Goal: Task Accomplishment & Management: Manage account settings

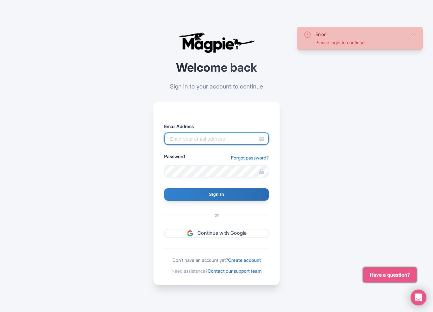
click at [187, 138] on input "Email Address" at bounding box center [216, 138] width 105 height 13
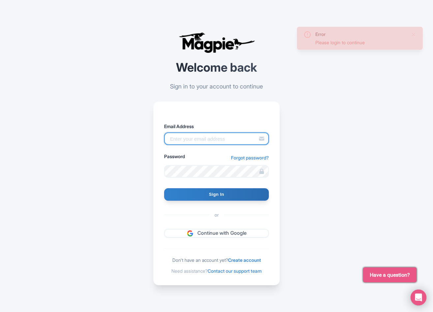
type input "info@excursionsetna.com"
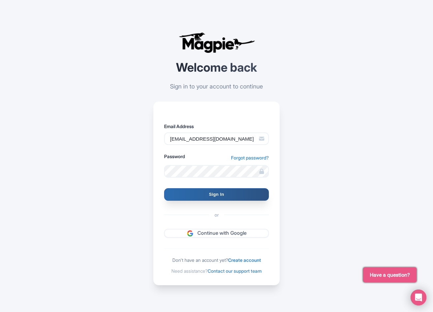
click at [222, 195] on input "Sign In" at bounding box center [216, 194] width 105 height 13
type input "Signing in..."
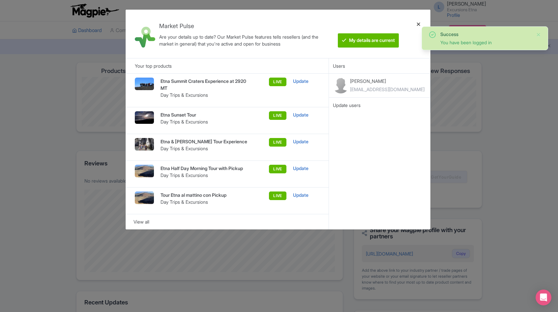
click at [417, 23] on div at bounding box center [419, 34] width 16 height 38
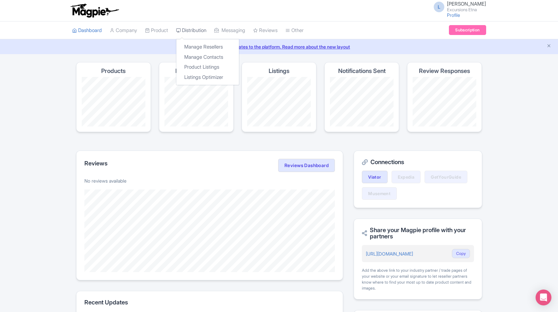
click at [201, 30] on link "Distribution" at bounding box center [191, 30] width 30 height 18
click at [201, 43] on link "Manage Resellers" at bounding box center [207, 47] width 63 height 10
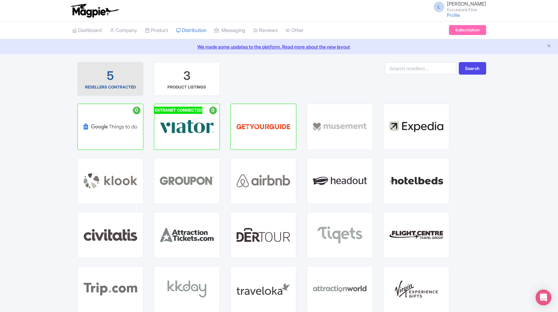
click at [121, 75] on div "5 RESELLERS CONTRACTED" at bounding box center [110, 79] width 55 height 22
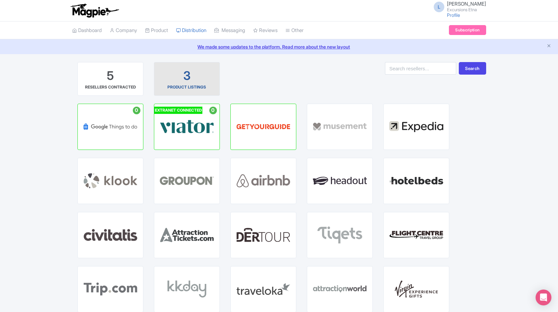
click at [204, 75] on div "3 PRODUCT LISTINGS" at bounding box center [187, 79] width 55 height 22
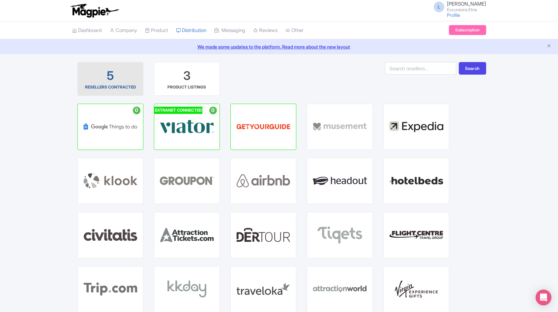
click at [124, 80] on div "5 RESELLERS CONTRACTED" at bounding box center [110, 79] width 55 height 22
click at [479, 10] on small "Excursions Etna" at bounding box center [466, 10] width 39 height 4
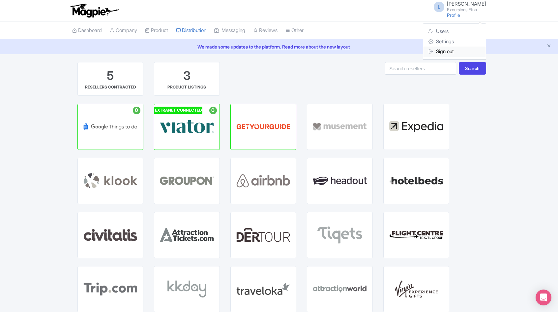
click at [445, 51] on link "Sign out" at bounding box center [454, 51] width 63 height 10
